Goal: Transaction & Acquisition: Purchase product/service

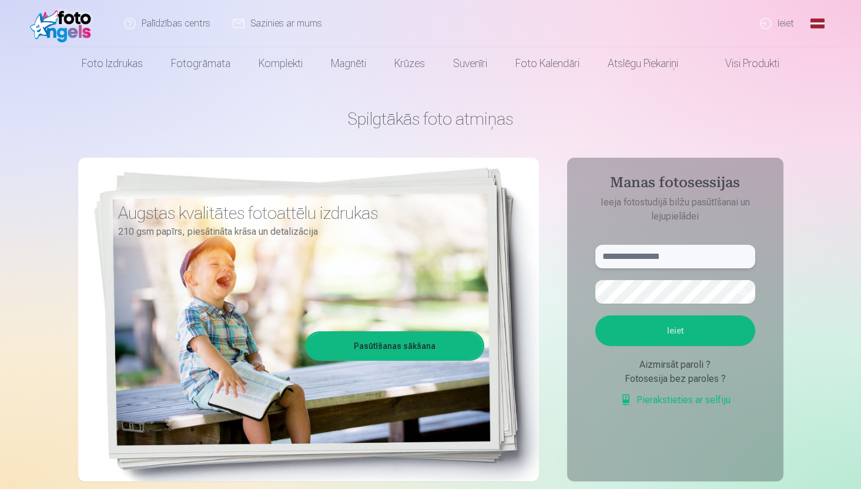
click at [652, 253] on input "text" at bounding box center [676, 257] width 160 height 24
type input "**********"
click at [596, 315] on button "Ieiet" at bounding box center [676, 330] width 160 height 31
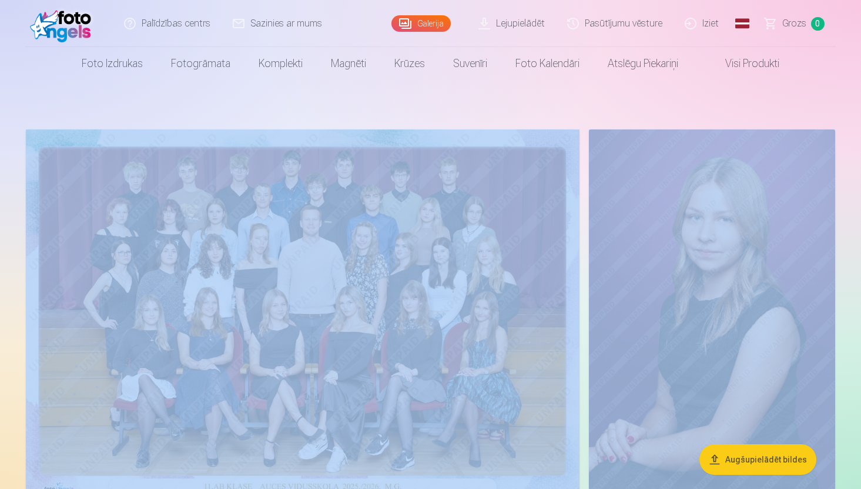
drag, startPoint x: 864, startPoint y: 12, endPoint x: 863, endPoint y: 79, distance: 67.0
click at [861, 79] on html "Palīdzības centrs Sazinies ar mums Galerija Lejupielādēt Pasūtījumu vēsture Izi…" at bounding box center [430, 244] width 861 height 489
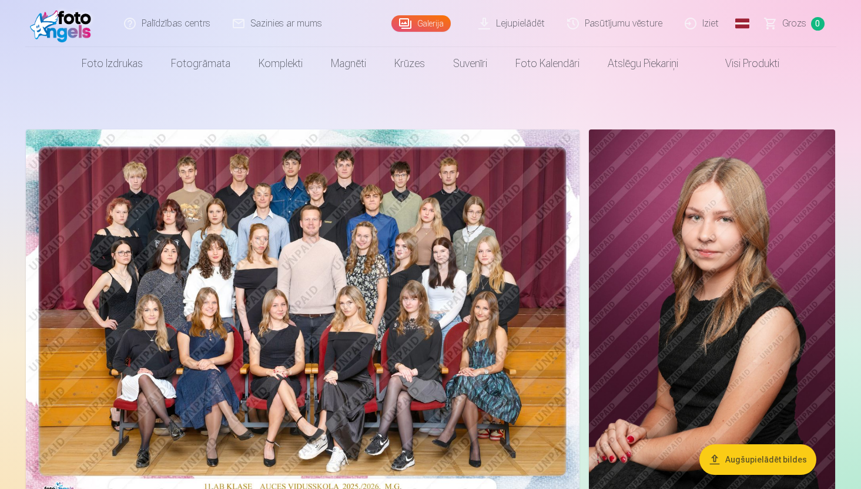
click at [447, 245] on img at bounding box center [303, 313] width 554 height 369
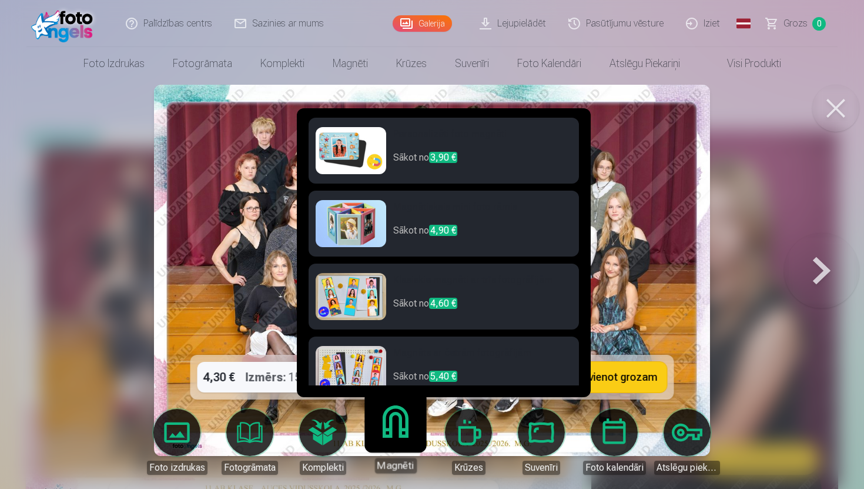
click at [752, 204] on div at bounding box center [432, 244] width 864 height 489
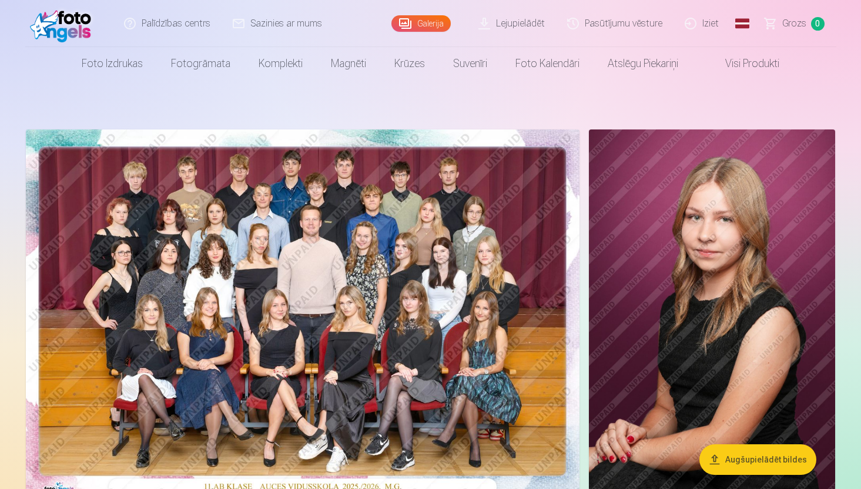
click at [477, 248] on img at bounding box center [303, 313] width 554 height 369
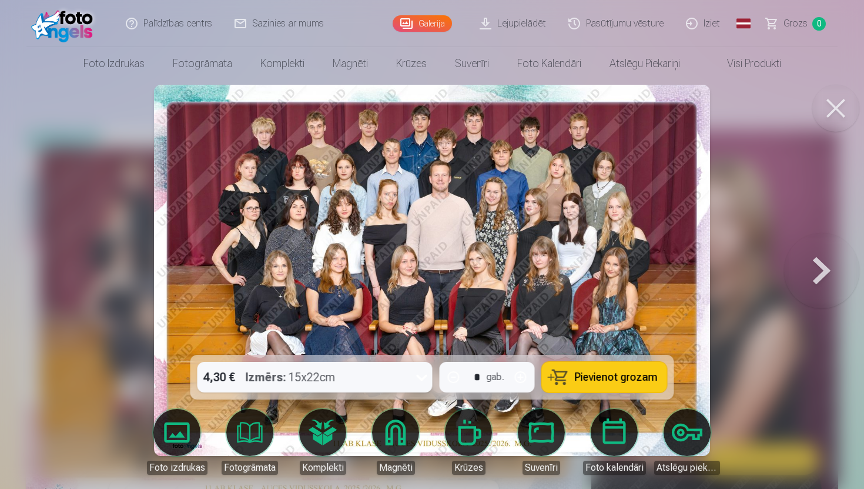
click at [421, 386] on div at bounding box center [422, 377] width 21 height 31
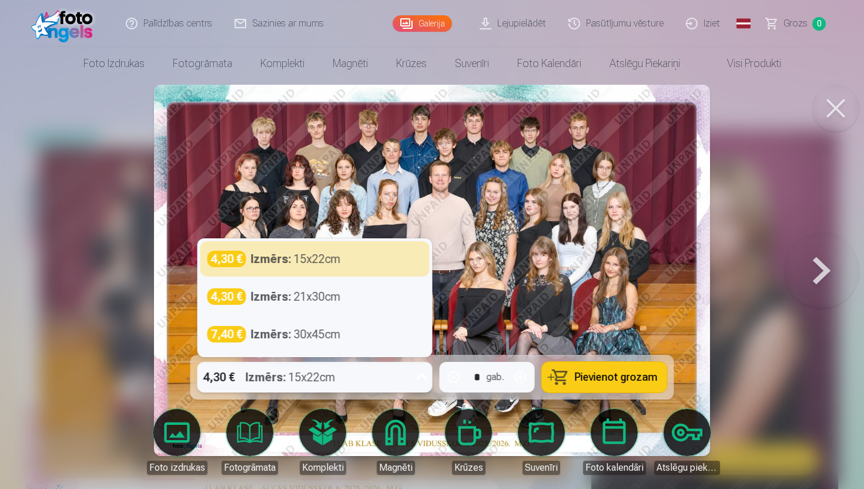
click at [420, 386] on div at bounding box center [422, 377] width 21 height 31
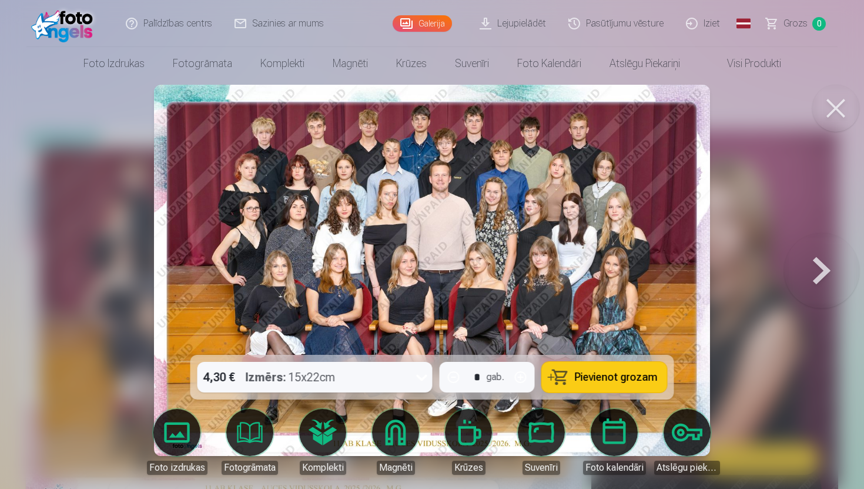
click at [574, 381] on button "Pievienot grozam" at bounding box center [604, 377] width 125 height 31
click at [837, 98] on button at bounding box center [836, 108] width 47 height 47
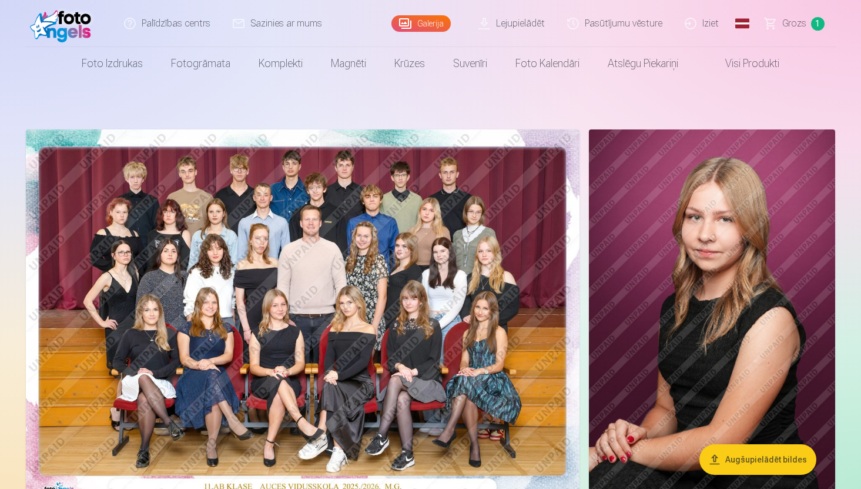
click at [754, 198] on img at bounding box center [712, 314] width 246 height 370
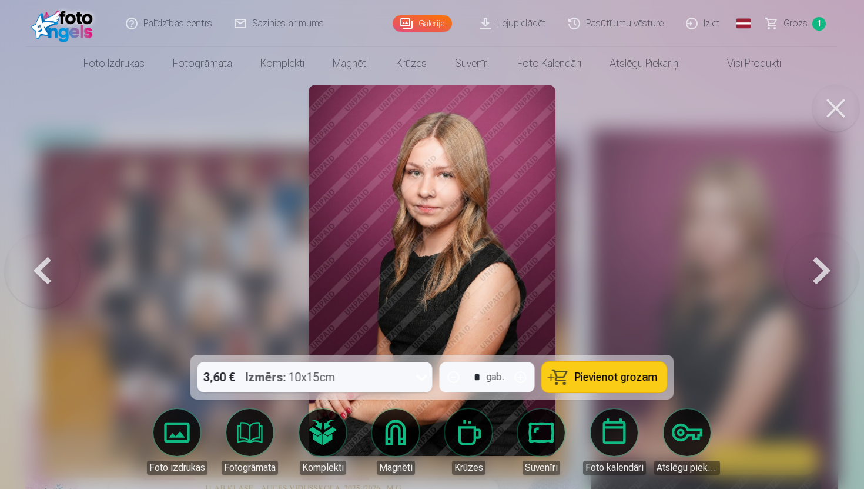
click at [64, 270] on button at bounding box center [42, 270] width 75 height 145
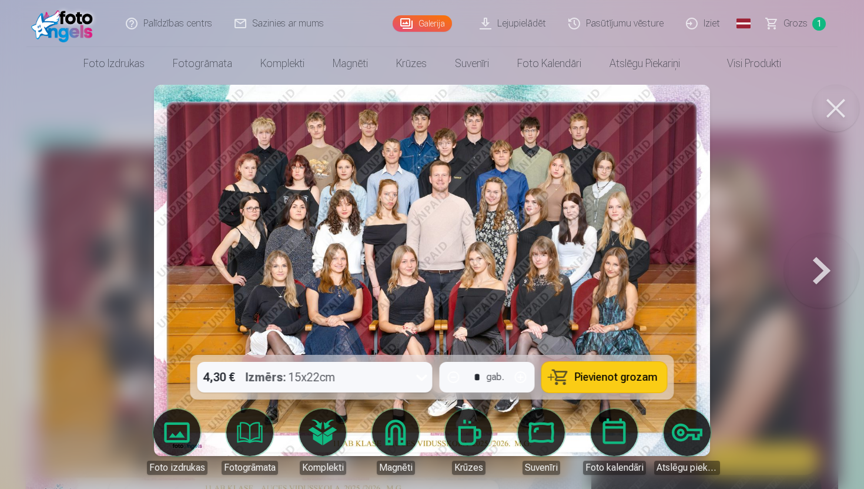
click at [849, 100] on button at bounding box center [836, 108] width 47 height 47
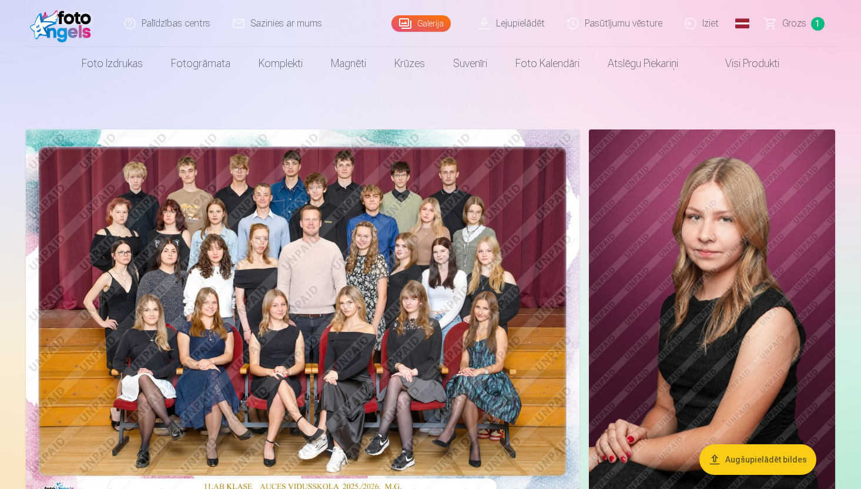
click at [433, 29] on link "Galerija" at bounding box center [421, 23] width 59 height 16
click at [491, 22] on link "Lejupielādēt" at bounding box center [512, 23] width 89 height 47
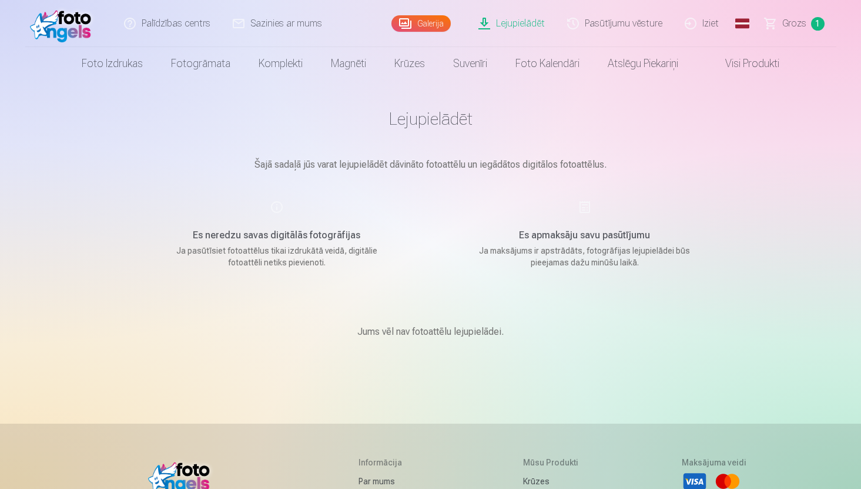
click at [422, 31] on div "Galerija" at bounding box center [424, 23] width 65 height 47
click at [424, 29] on link "Galerija" at bounding box center [421, 23] width 59 height 16
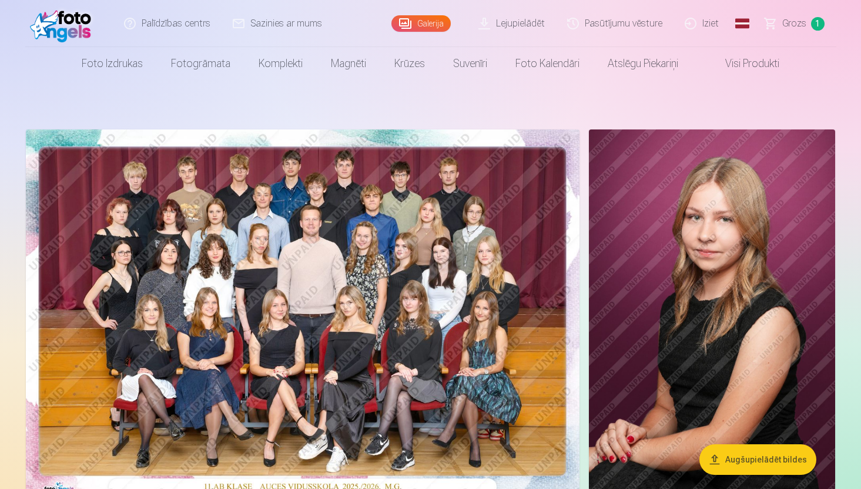
drag, startPoint x: 864, startPoint y: 35, endPoint x: 862, endPoint y: 71, distance: 35.9
click at [861, 71] on html "Palīdzības centrs Sazinies ar mums Galerija Lejupielādēt Pasūtījumu vēsture Izi…" at bounding box center [430, 244] width 861 height 489
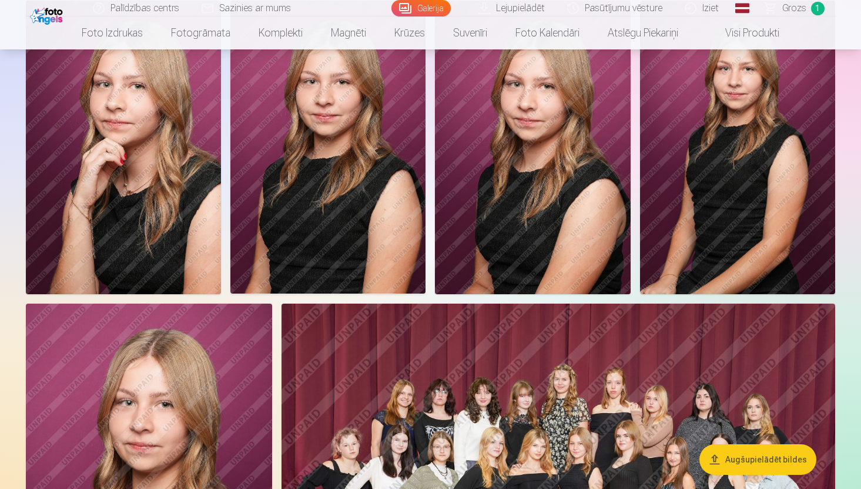
scroll to position [1147, 0]
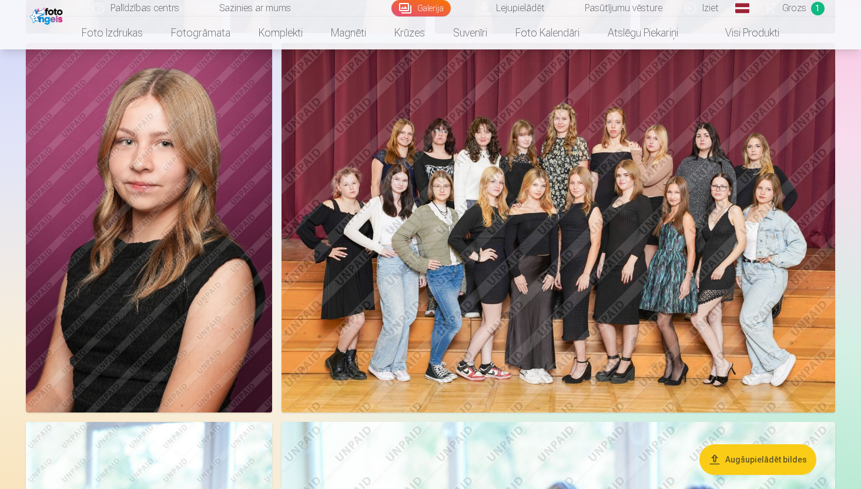
click at [682, 200] on img at bounding box center [559, 227] width 554 height 369
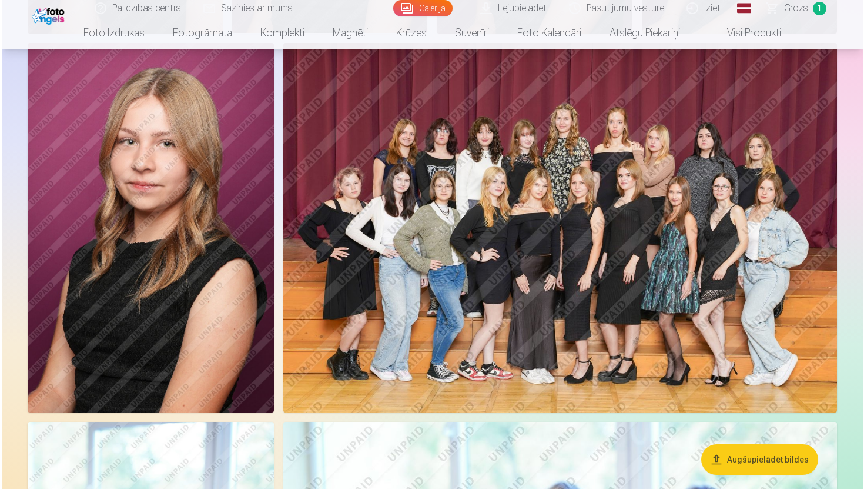
scroll to position [1150, 0]
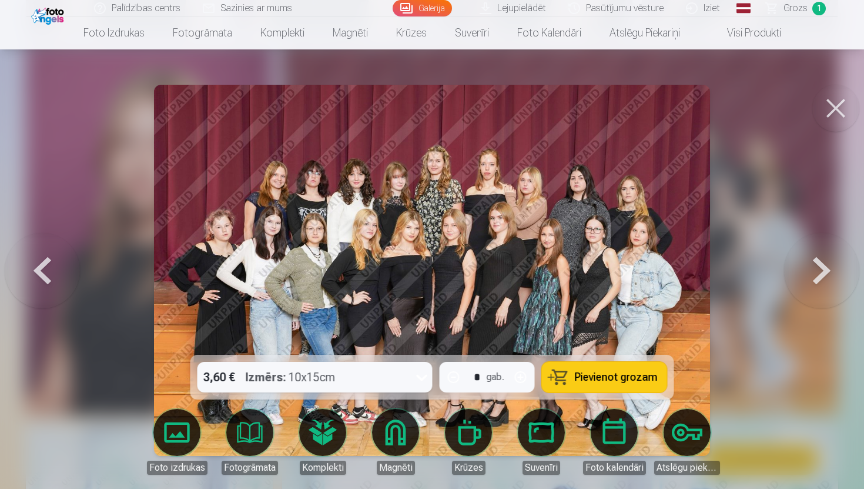
click at [825, 111] on button at bounding box center [836, 108] width 47 height 47
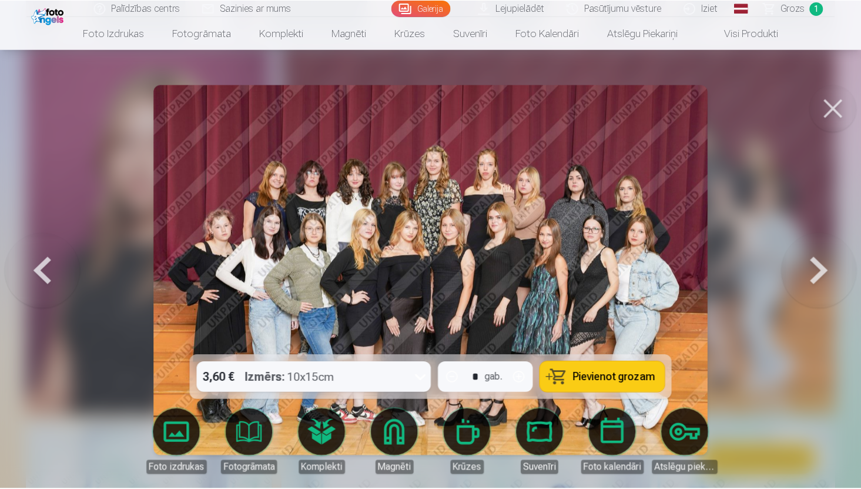
scroll to position [1147, 0]
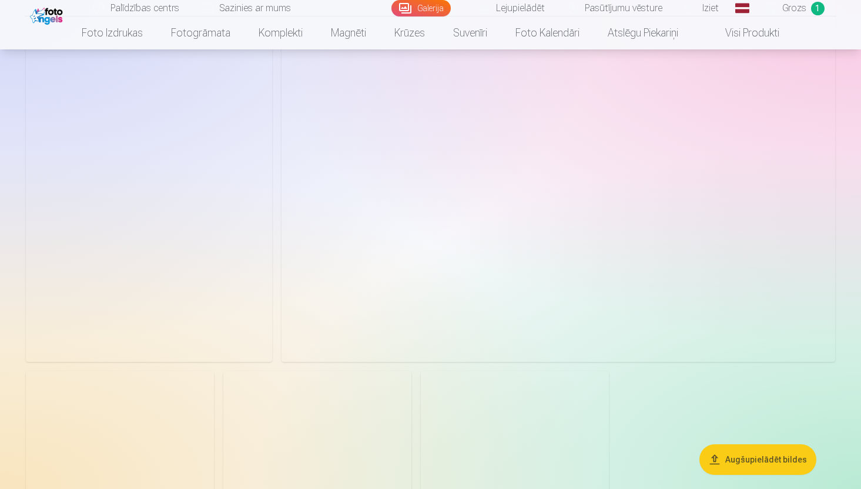
scroll to position [2026, 0]
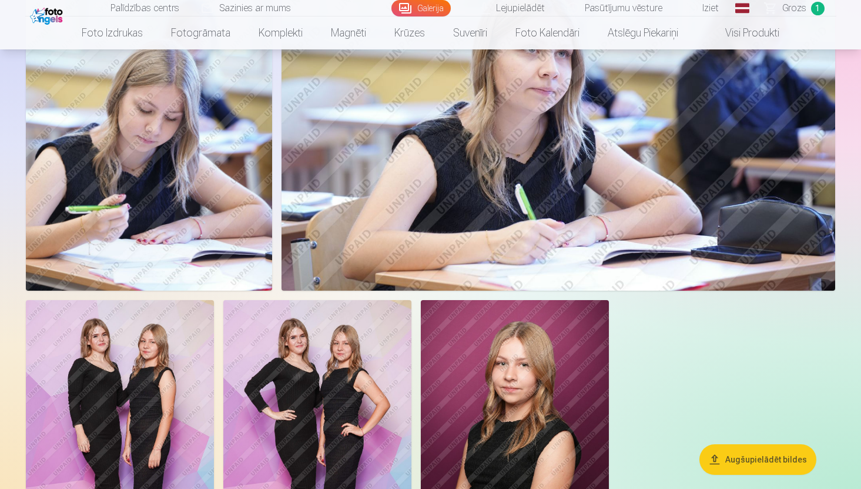
drag, startPoint x: 864, startPoint y: 174, endPoint x: 861, endPoint y: 200, distance: 26.0
drag, startPoint x: 861, startPoint y: 159, endPoint x: 862, endPoint y: 207, distance: 47.6
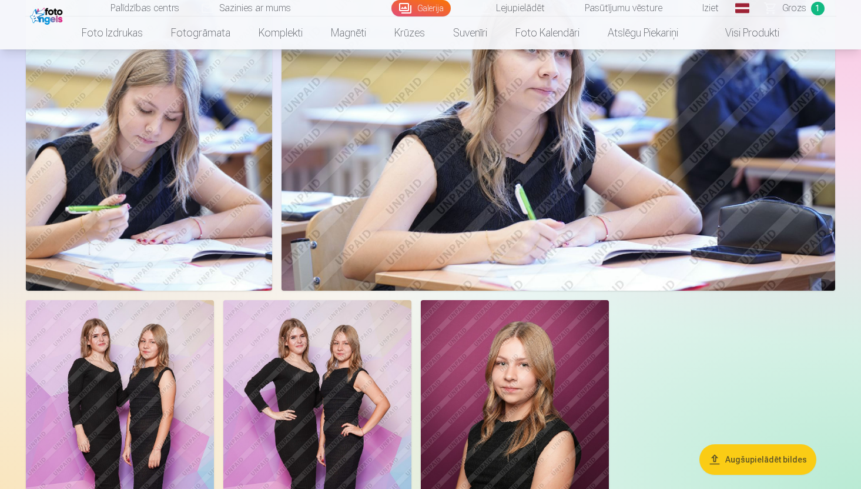
click at [446, 340] on img at bounding box center [515, 441] width 188 height 282
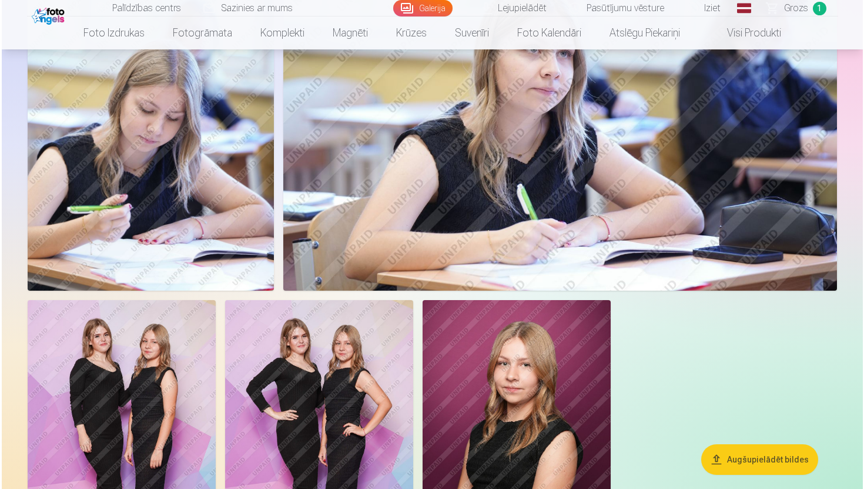
scroll to position [2033, 0]
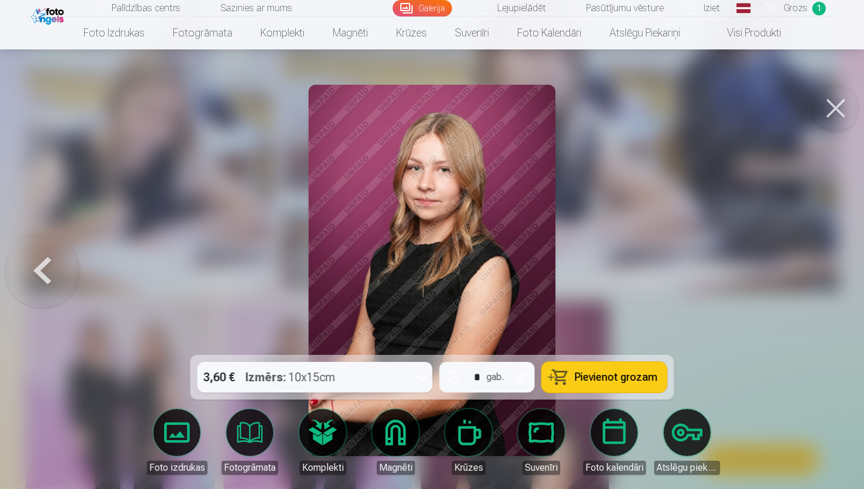
click at [718, 36] on span at bounding box center [716, 33] width 14 height 14
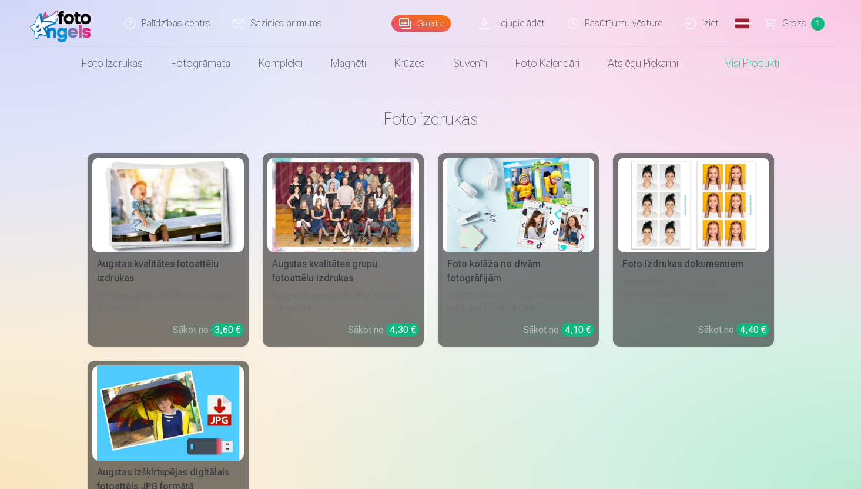
click at [328, 265] on div "Augstas kvalitātes grupu fotoattēlu izdrukas" at bounding box center [344, 271] width 152 height 28
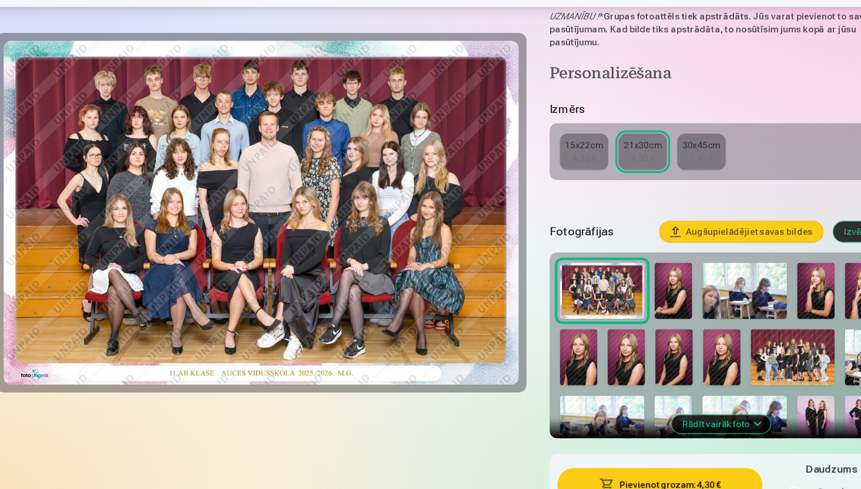
scroll to position [197, 0]
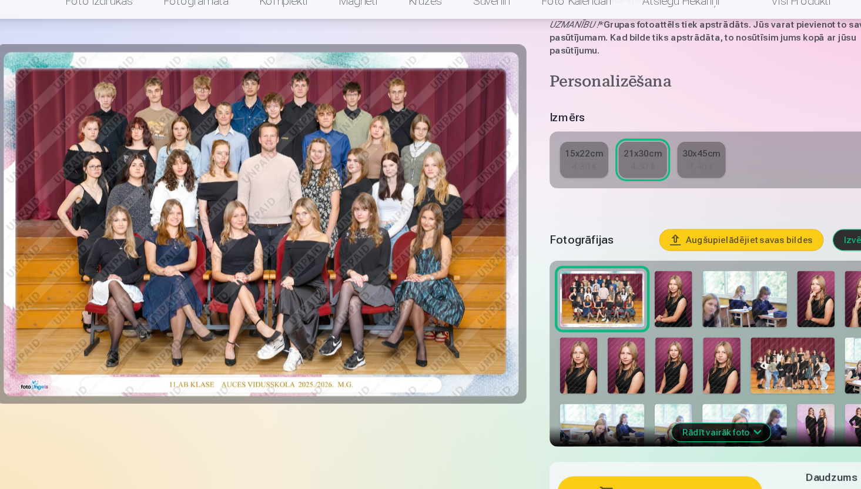
click at [637, 318] on img at bounding box center [636, 304] width 34 height 51
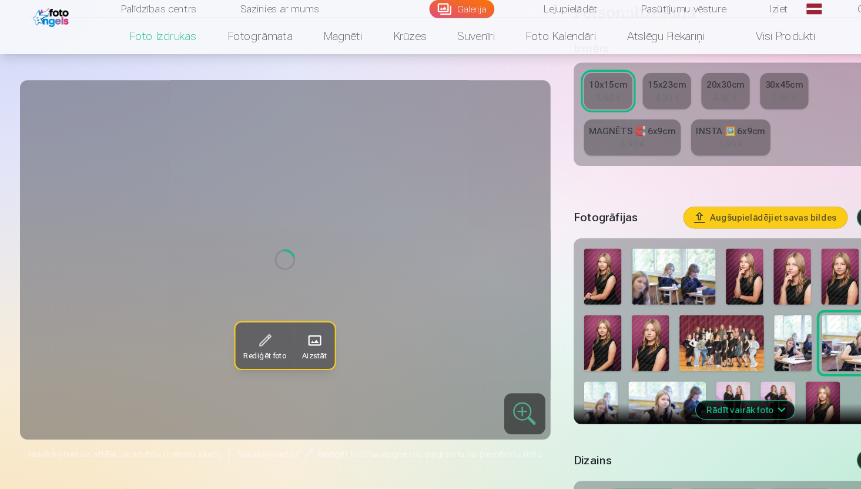
scroll to position [239, 0]
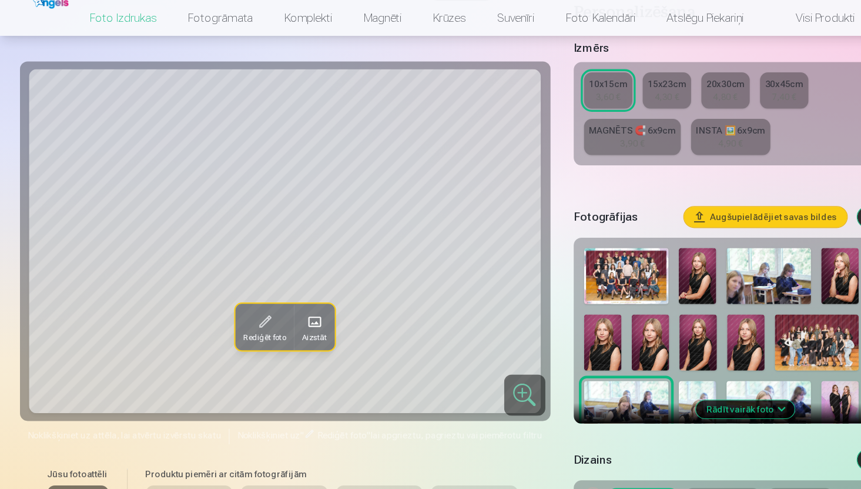
click at [576, 255] on img at bounding box center [571, 268] width 77 height 51
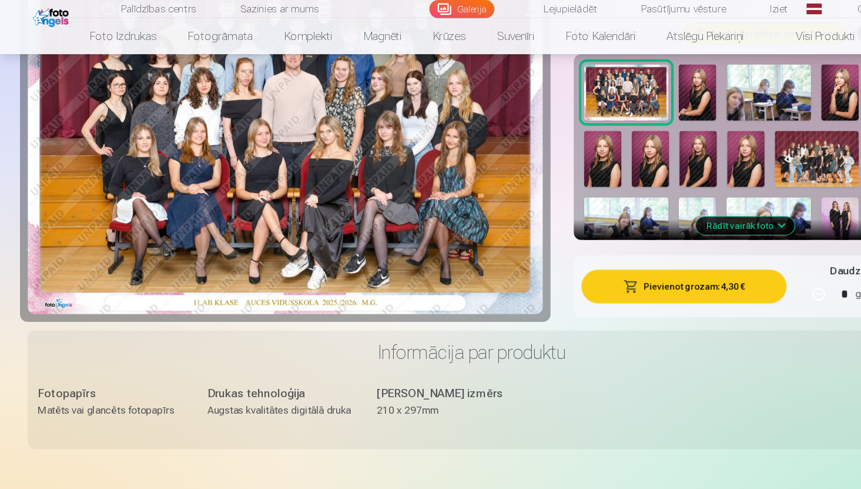
scroll to position [360, 0]
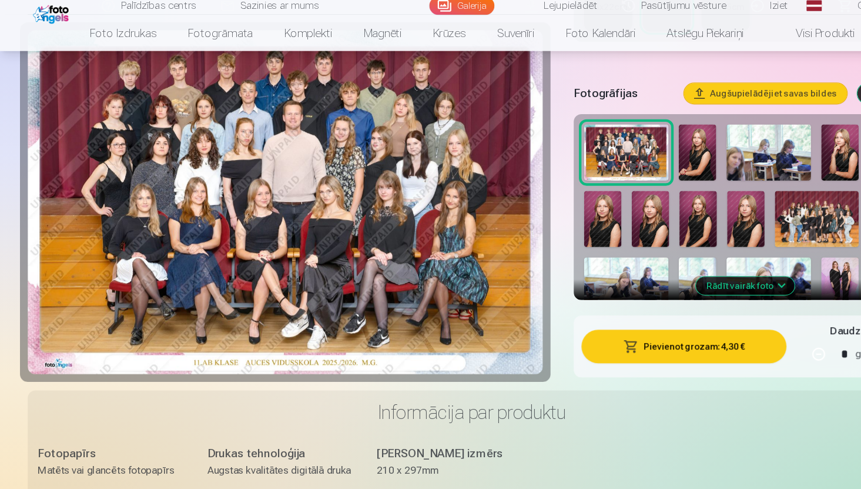
click at [746, 190] on img at bounding box center [745, 202] width 77 height 51
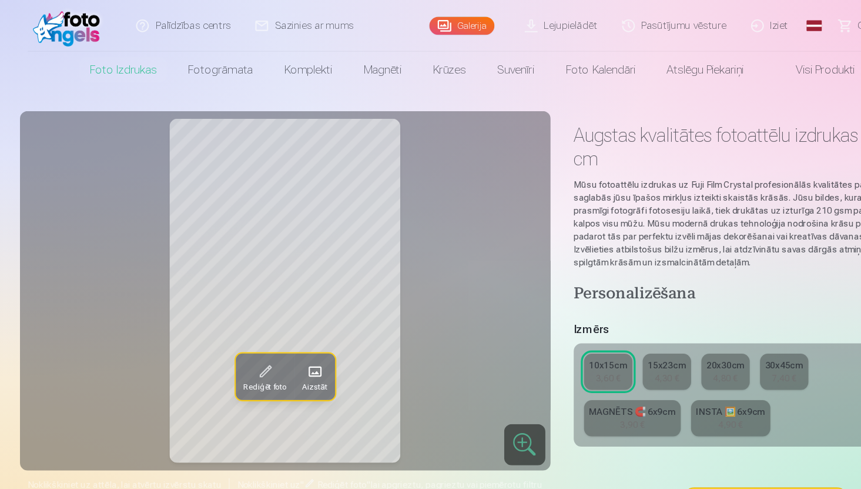
click at [427, 21] on link "Galerija" at bounding box center [421, 23] width 59 height 16
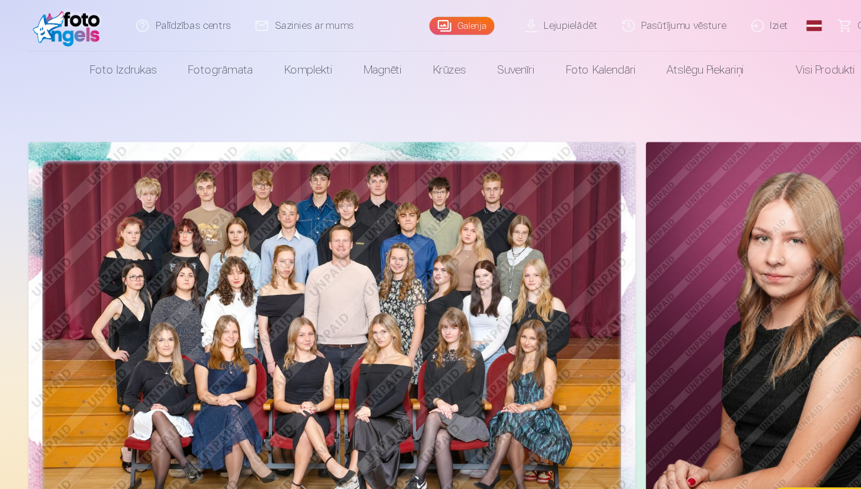
click at [435, 199] on img at bounding box center [303, 313] width 554 height 369
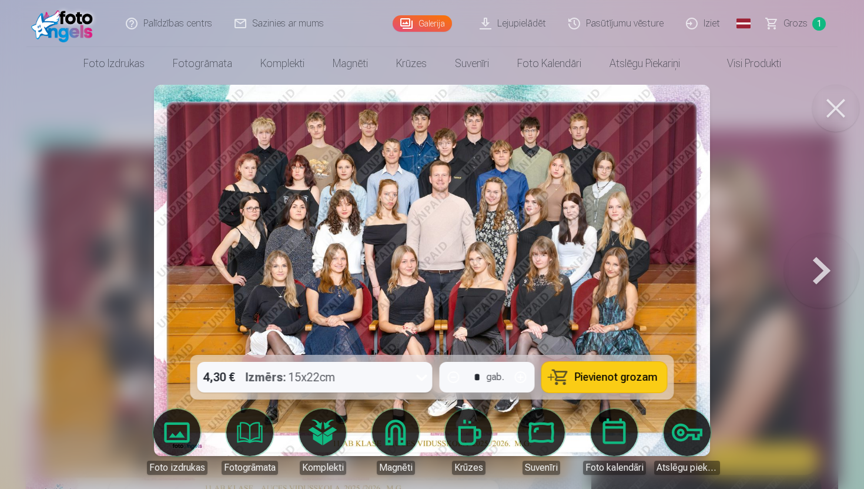
click at [749, 72] on link "Visi produkti" at bounding box center [744, 63] width 101 height 33
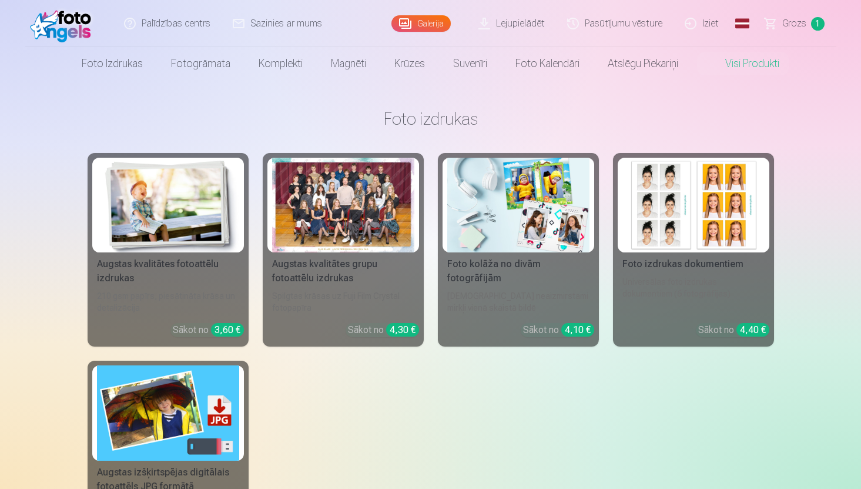
click at [196, 272] on div "Augstas kvalitātes fotoattēlu izdrukas" at bounding box center [168, 271] width 152 height 28
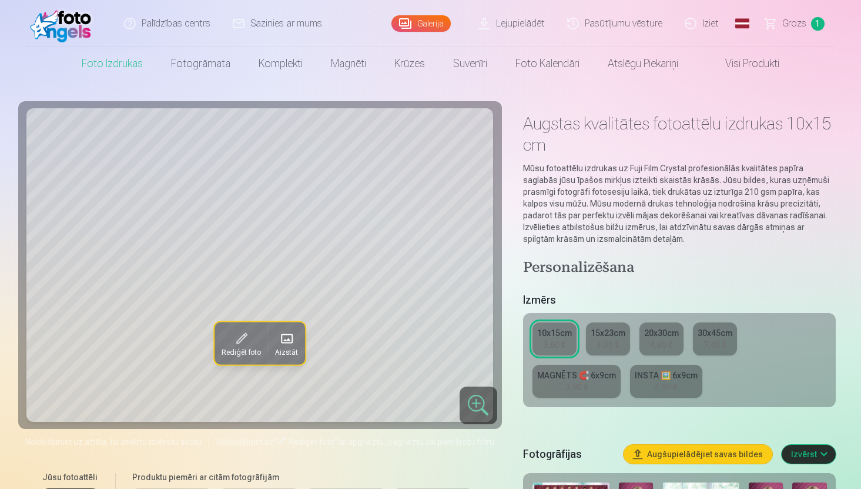
drag, startPoint x: 864, startPoint y: 25, endPoint x: 864, endPoint y: 53, distance: 27.6
click at [861, 54] on html "Palīdzības centrs Sazinies ar mums Galerija Lejupielādēt Pasūtījumu vēsture Izi…" at bounding box center [430, 244] width 861 height 489
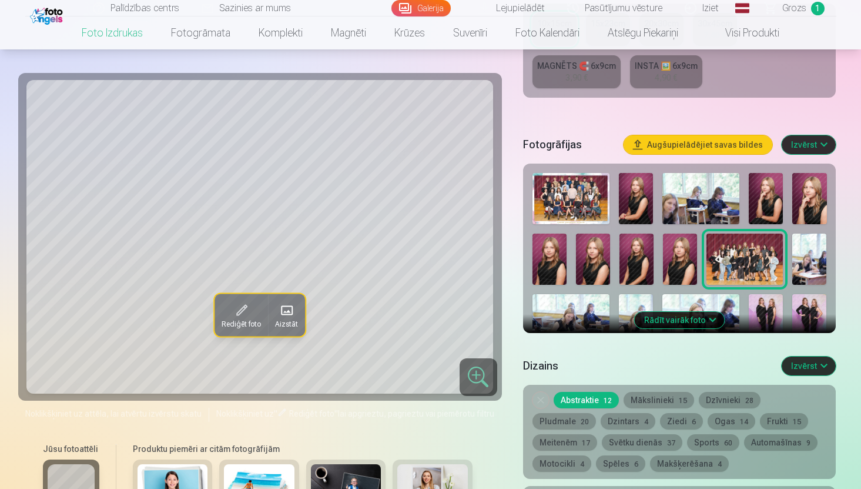
scroll to position [285, 0]
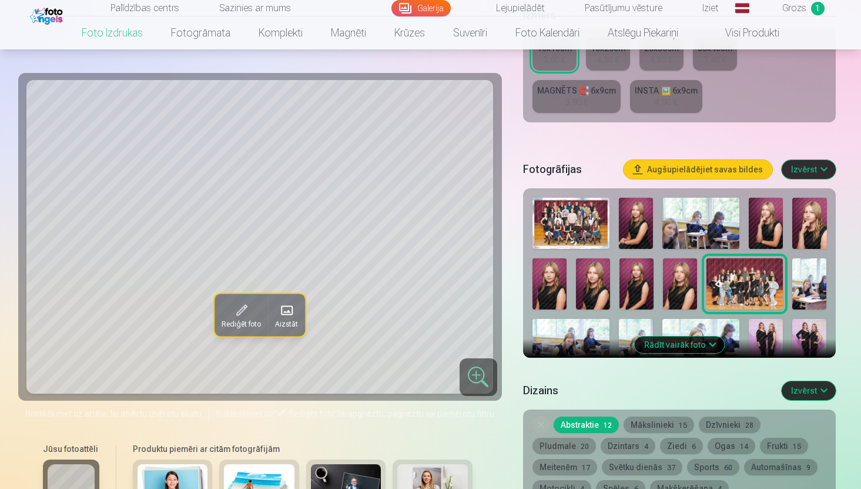
click at [569, 205] on img at bounding box center [571, 223] width 77 height 51
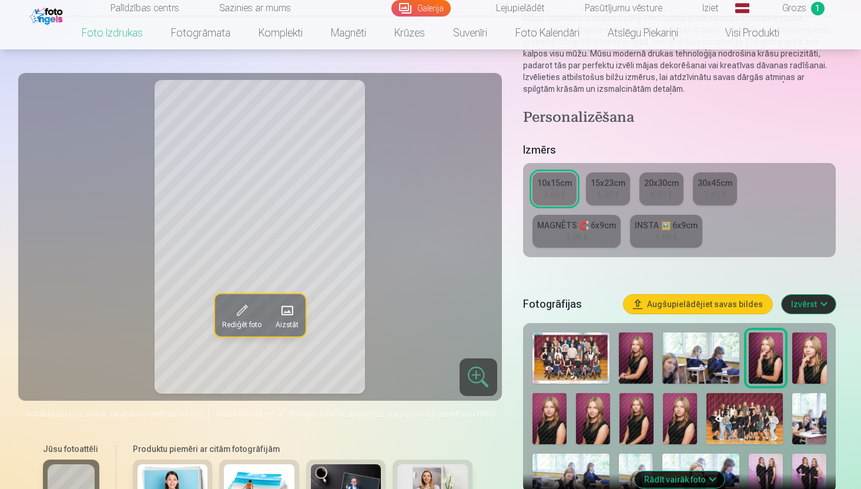
scroll to position [153, 0]
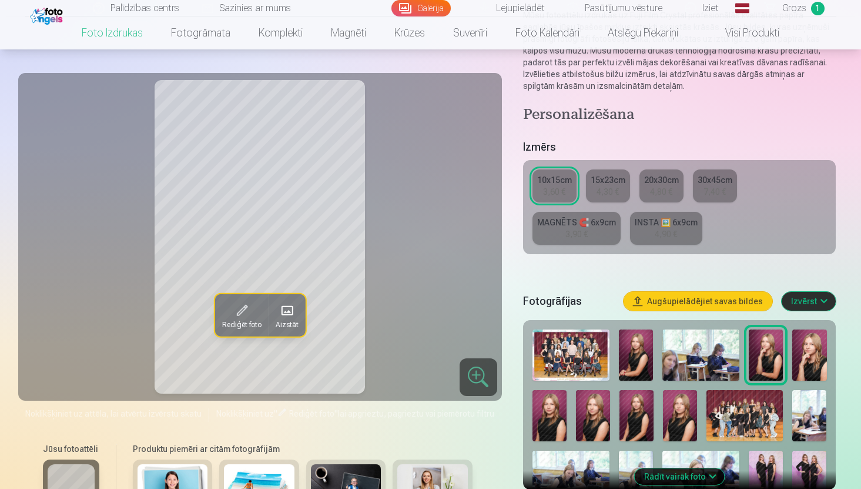
click at [648, 356] on img at bounding box center [636, 354] width 34 height 51
click at [568, 416] on div at bounding box center [680, 444] width 304 height 239
click at [552, 416] on img at bounding box center [550, 415] width 34 height 51
click at [582, 416] on img at bounding box center [593, 415] width 34 height 51
click at [629, 419] on img at bounding box center [637, 415] width 34 height 51
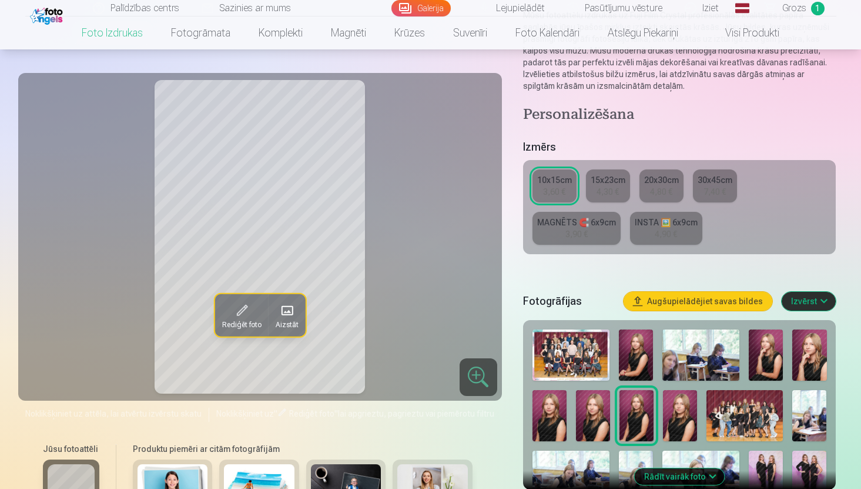
click at [677, 423] on img at bounding box center [680, 415] width 34 height 51
click at [735, 417] on img at bounding box center [745, 415] width 77 height 51
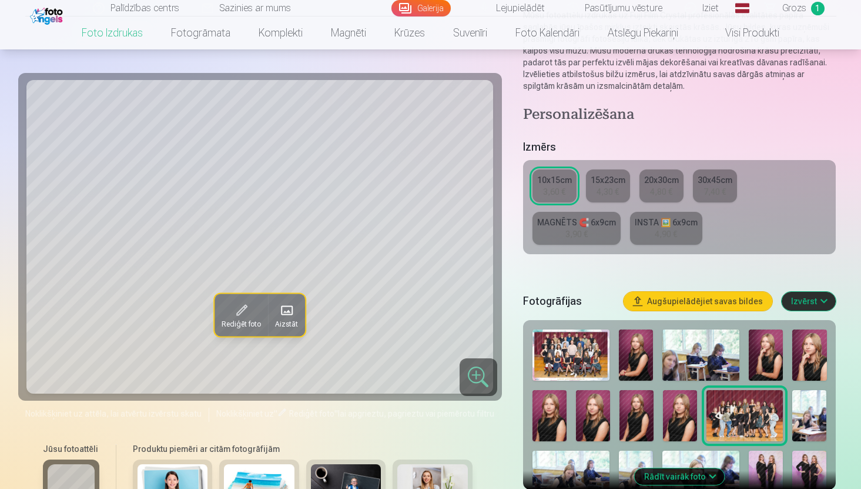
click at [462, 378] on div at bounding box center [479, 377] width 38 height 38
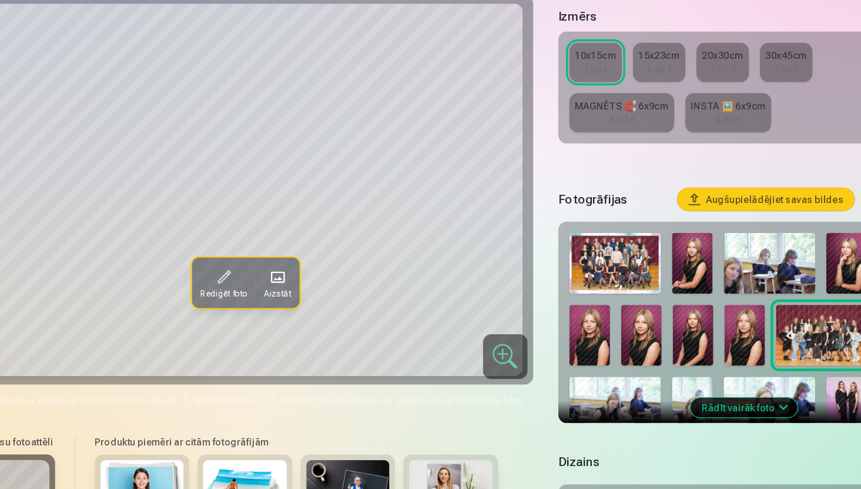
scroll to position [225, 0]
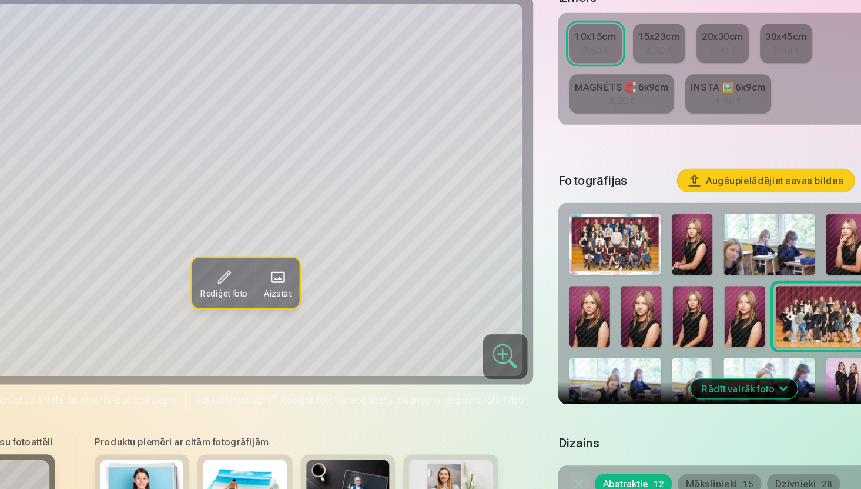
click at [547, 400] on img at bounding box center [571, 403] width 77 height 51
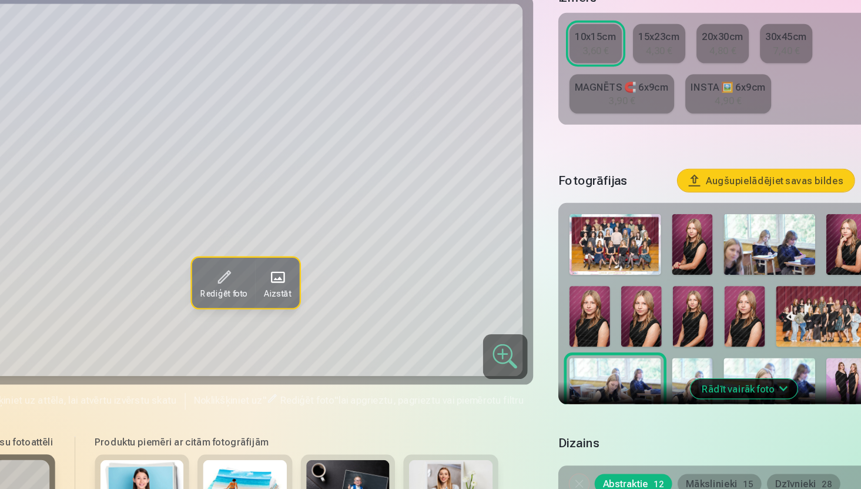
click at [629, 403] on img at bounding box center [636, 403] width 34 height 51
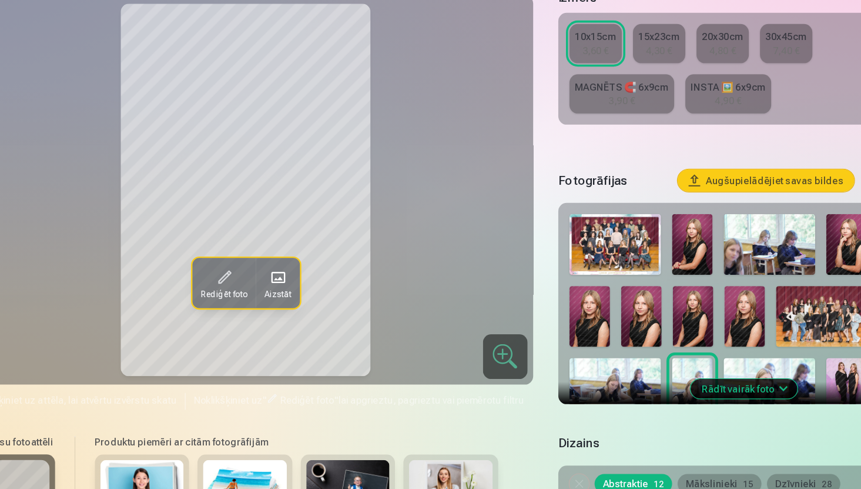
click at [699, 390] on img at bounding box center [701, 403] width 77 height 51
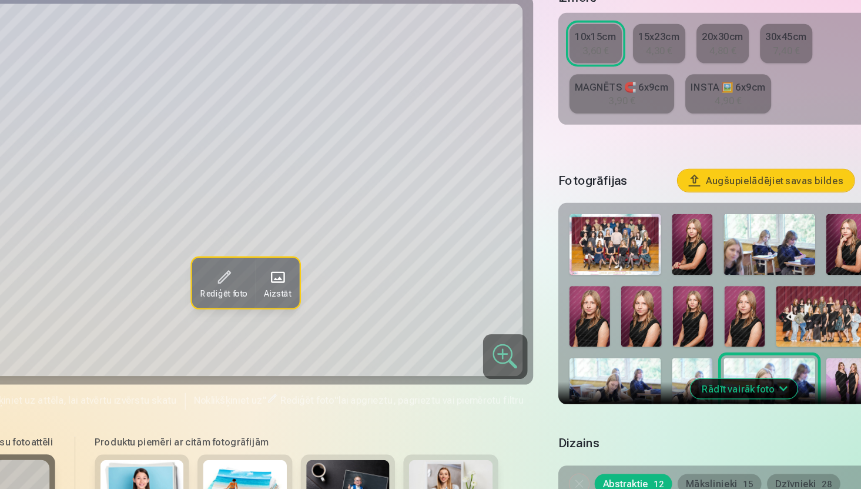
click at [759, 401] on img at bounding box center [766, 403] width 34 height 51
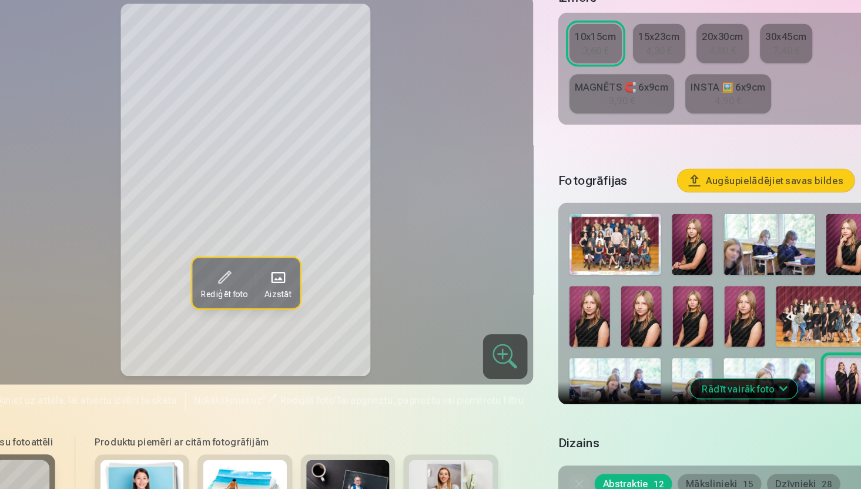
click at [665, 402] on button "Rādīt vairāk foto" at bounding box center [680, 404] width 90 height 16
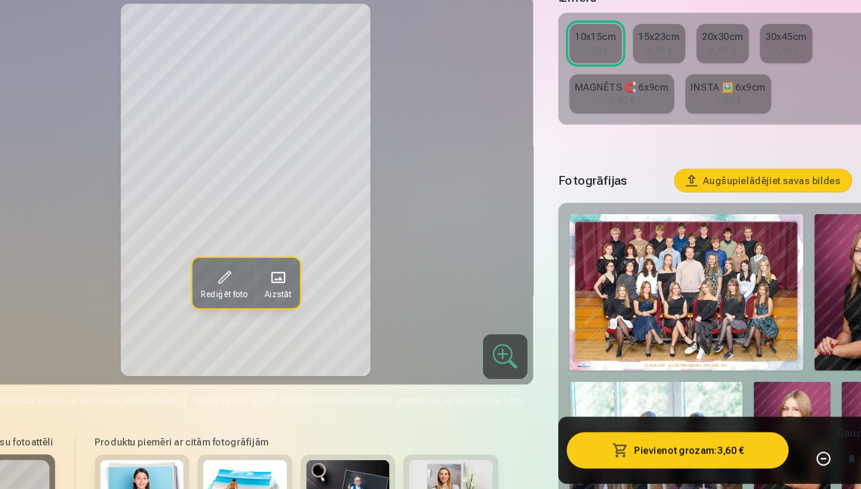
scroll to position [225, 0]
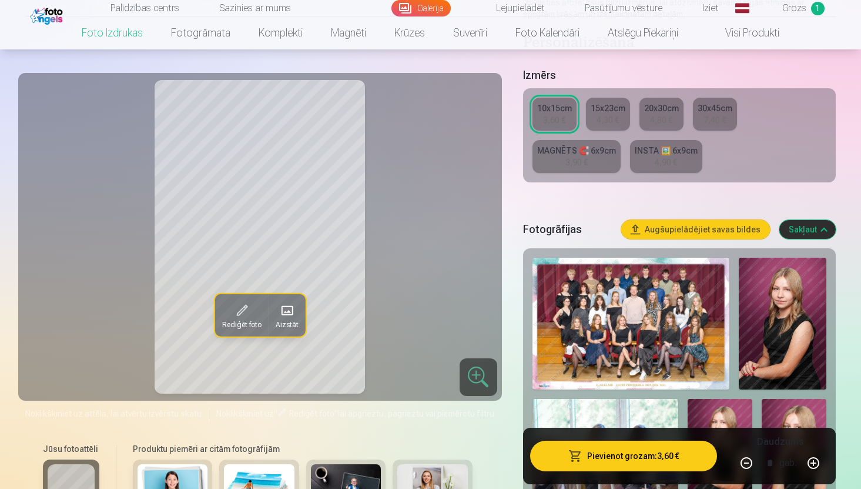
drag, startPoint x: 864, startPoint y: 67, endPoint x: 864, endPoint y: 77, distance: 10.0
click at [861, 77] on html "Palīdzības centrs Sazinies ar mums Galerija Lejupielādēt Pasūtījumu vēsture Izi…" at bounding box center [430, 19] width 861 height 489
drag, startPoint x: 864, startPoint y: 45, endPoint x: 864, endPoint y: 61, distance: 15.9
click at [861, 61] on html "Palīdzības centrs Sazinies ar mums Galerija Lejupielādēt Pasūtījumu vēsture Izi…" at bounding box center [430, 19] width 861 height 489
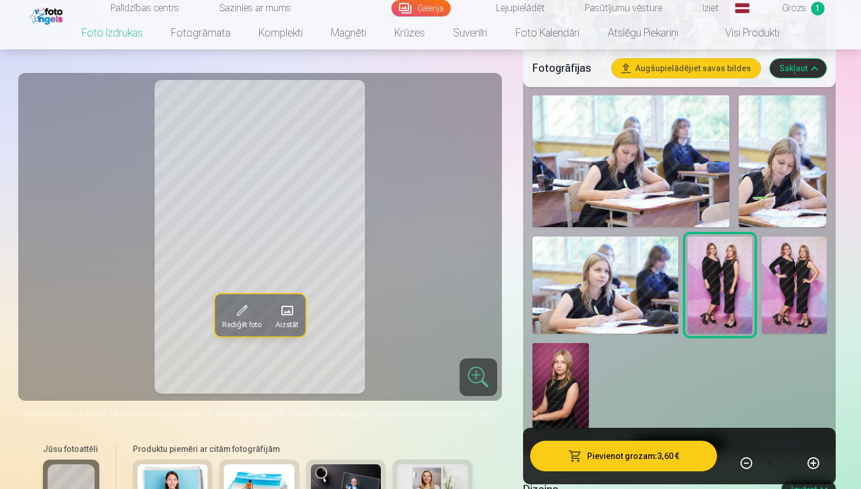
scroll to position [886, 0]
click at [774, 270] on img at bounding box center [794, 285] width 65 height 98
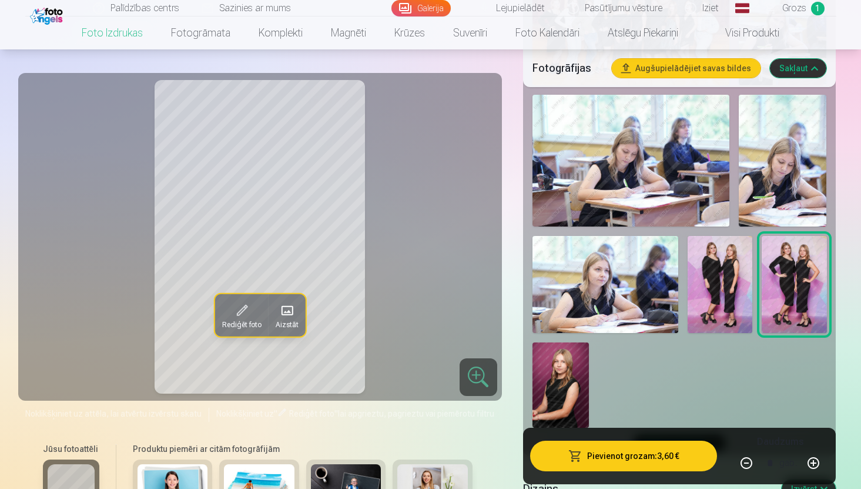
click at [574, 372] on img at bounding box center [561, 384] width 56 height 85
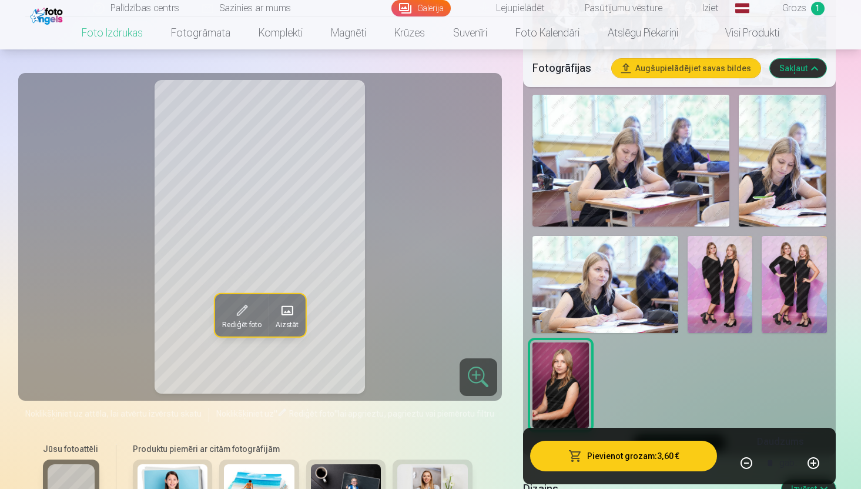
drag, startPoint x: 864, startPoint y: 113, endPoint x: 864, endPoint y: 92, distance: 21.2
drag, startPoint x: 864, startPoint y: 115, endPoint x: 862, endPoint y: 88, distance: 27.1
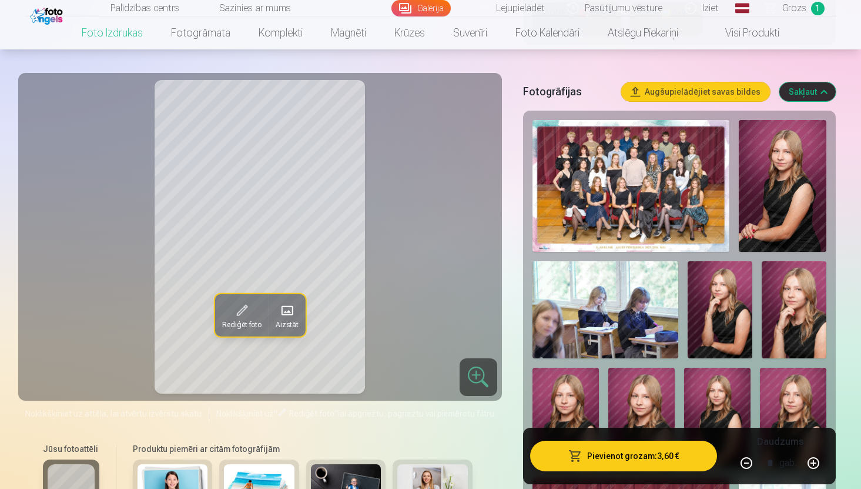
scroll to position [370, 0]
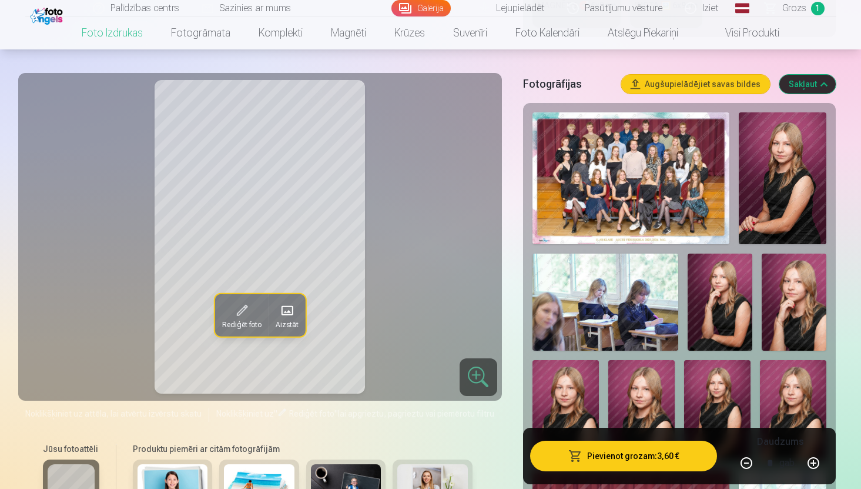
click at [632, 164] on img at bounding box center [632, 178] width 198 height 132
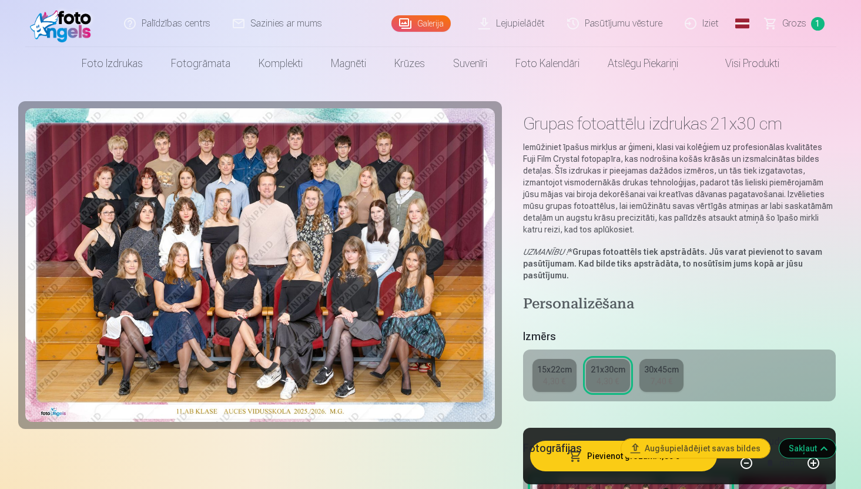
click at [714, 26] on link "Iziet" at bounding box center [702, 23] width 56 height 47
